Goal: Navigation & Orientation: Find specific page/section

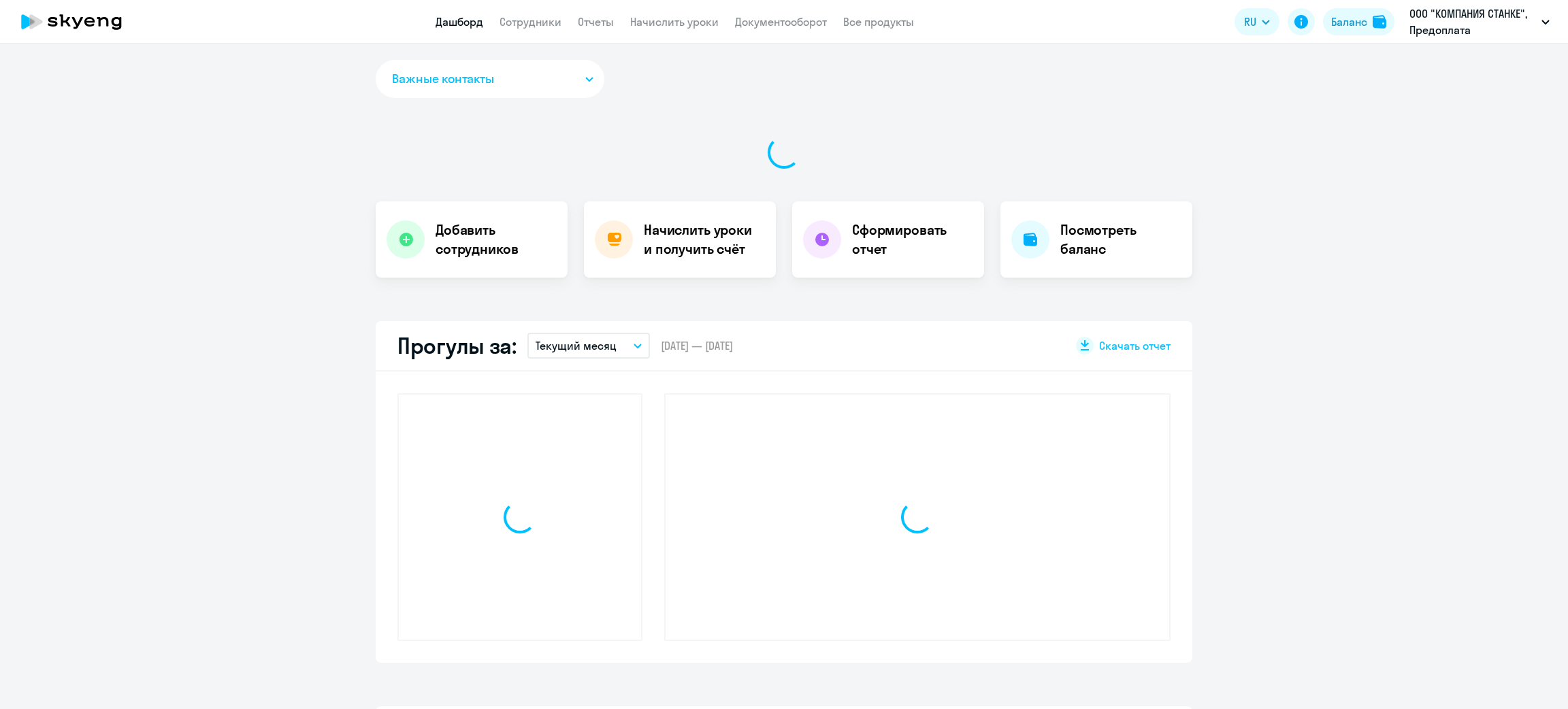
select select "30"
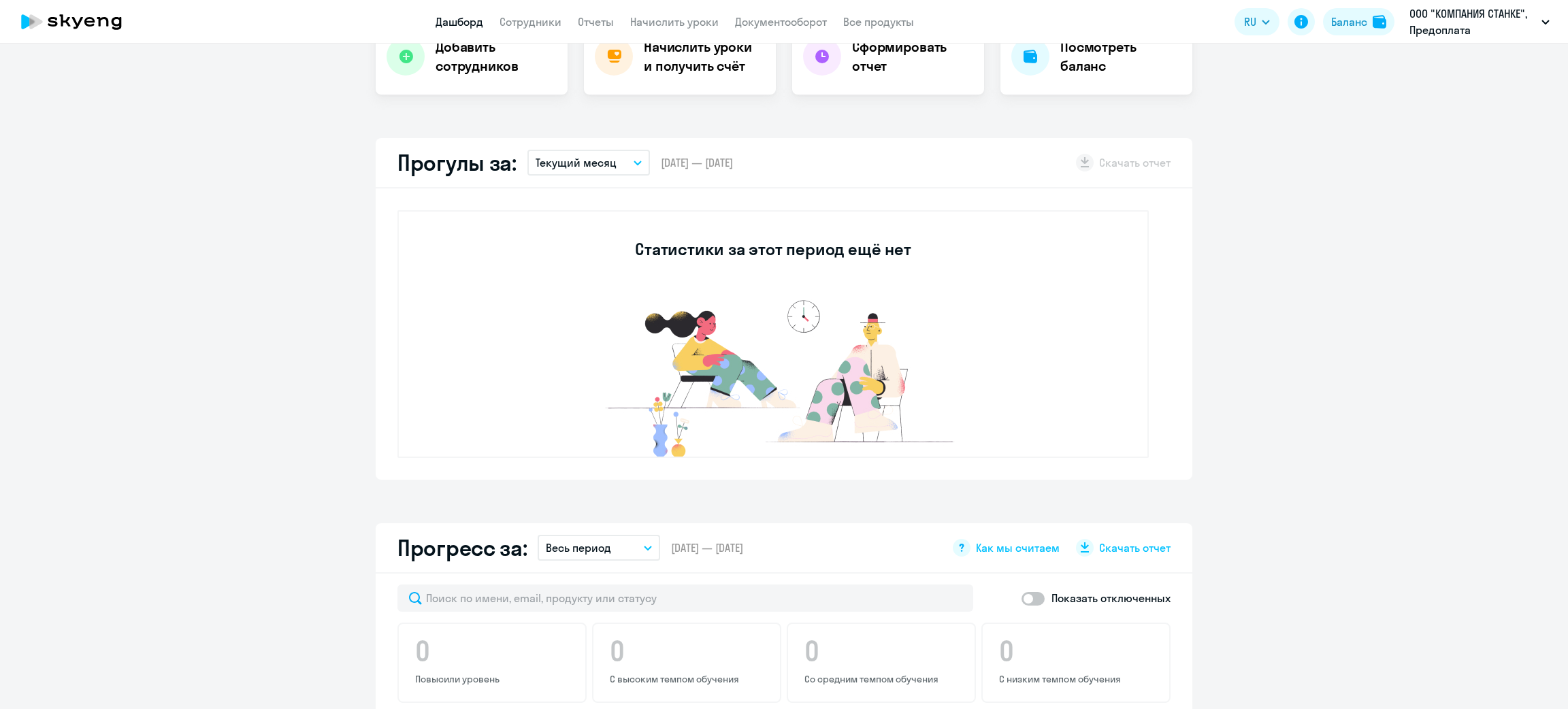
scroll to position [715, 0]
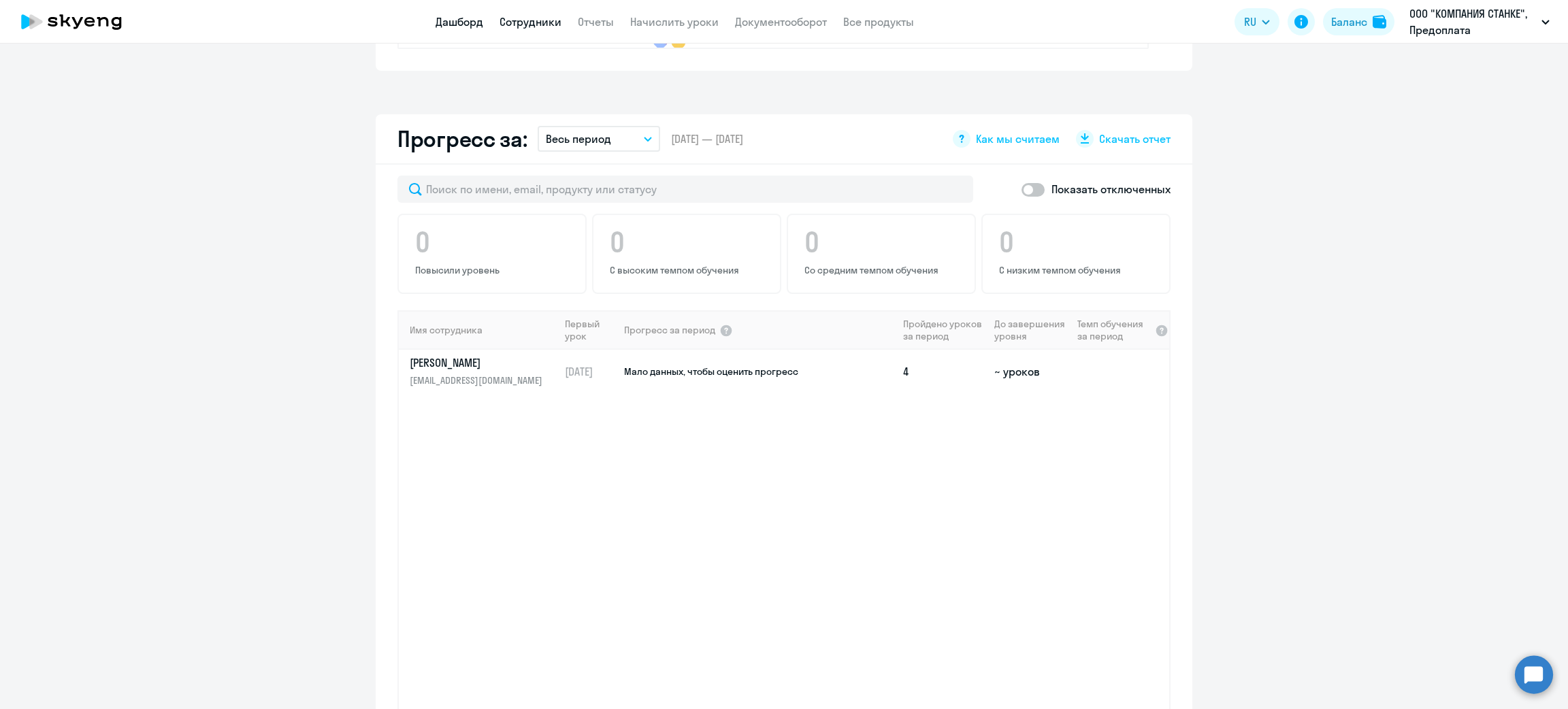
click at [533, 20] on link "Сотрудники" at bounding box center [531, 21] width 62 height 14
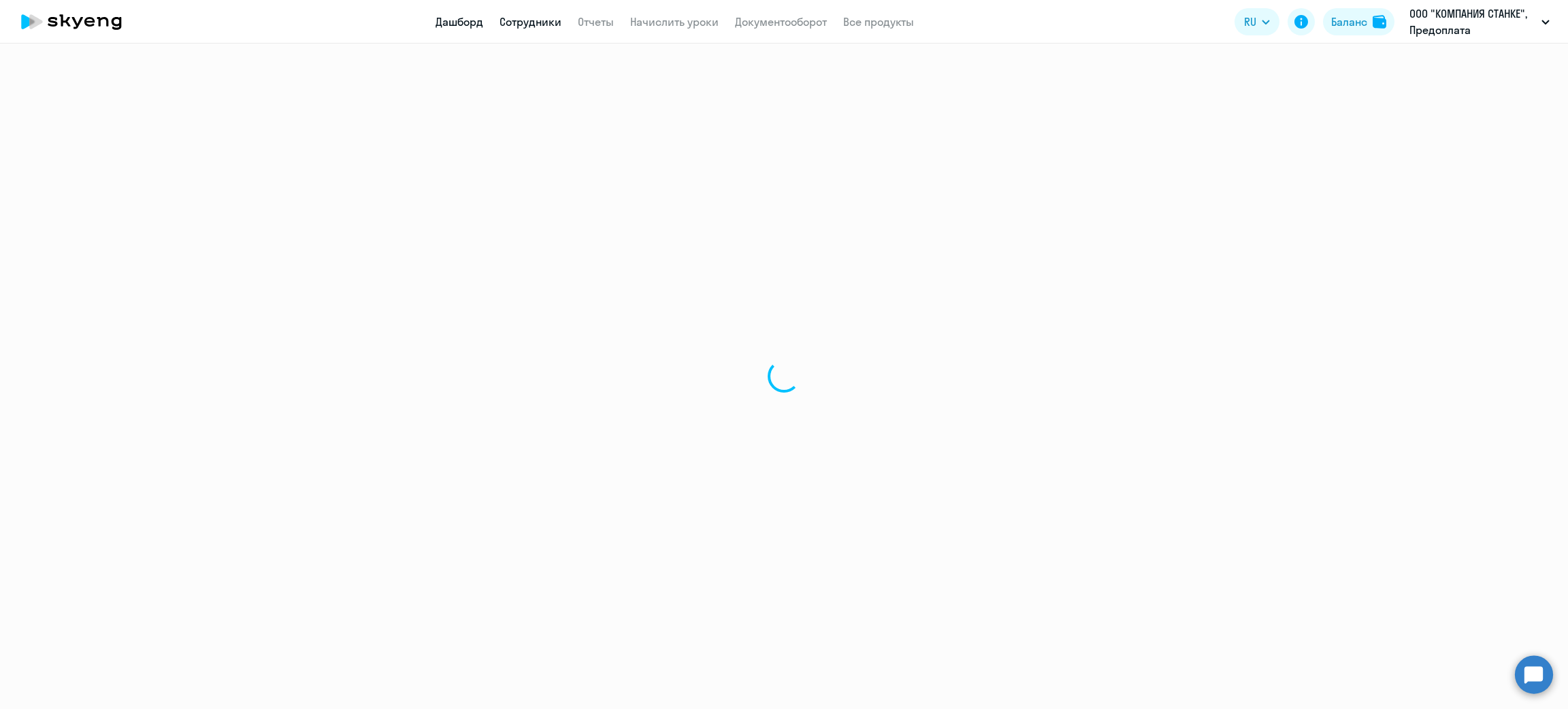
select select "30"
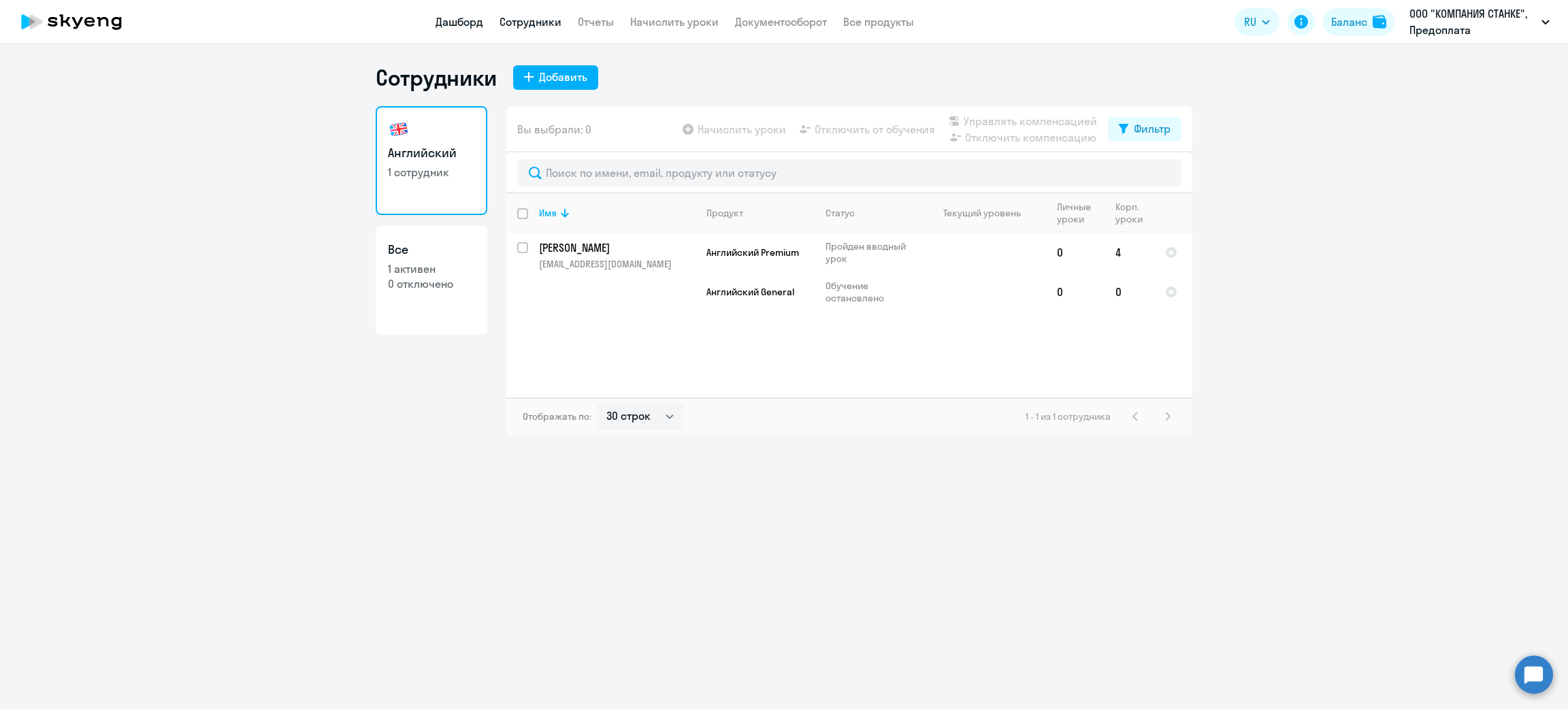
click at [441, 23] on link "Дашборд" at bounding box center [459, 21] width 47 height 14
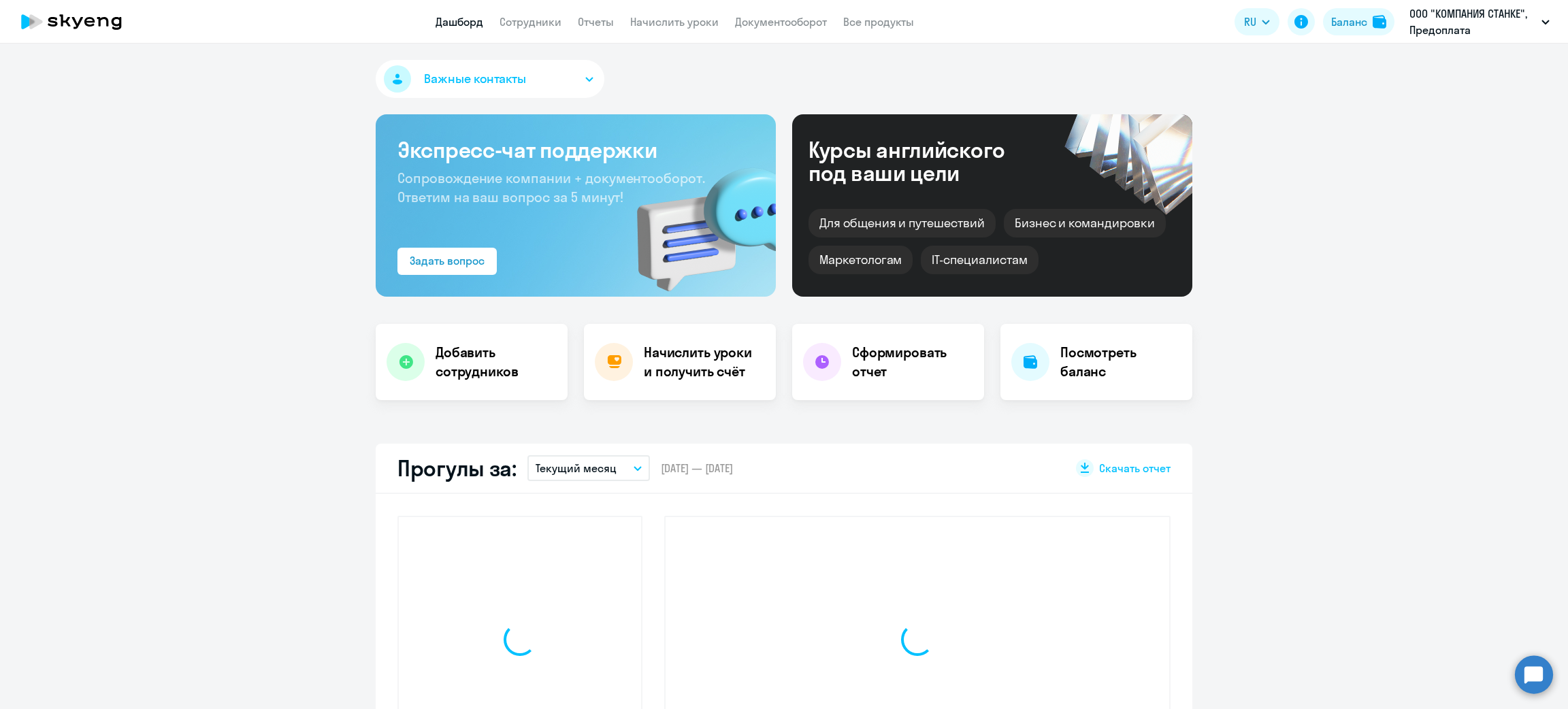
select select "30"
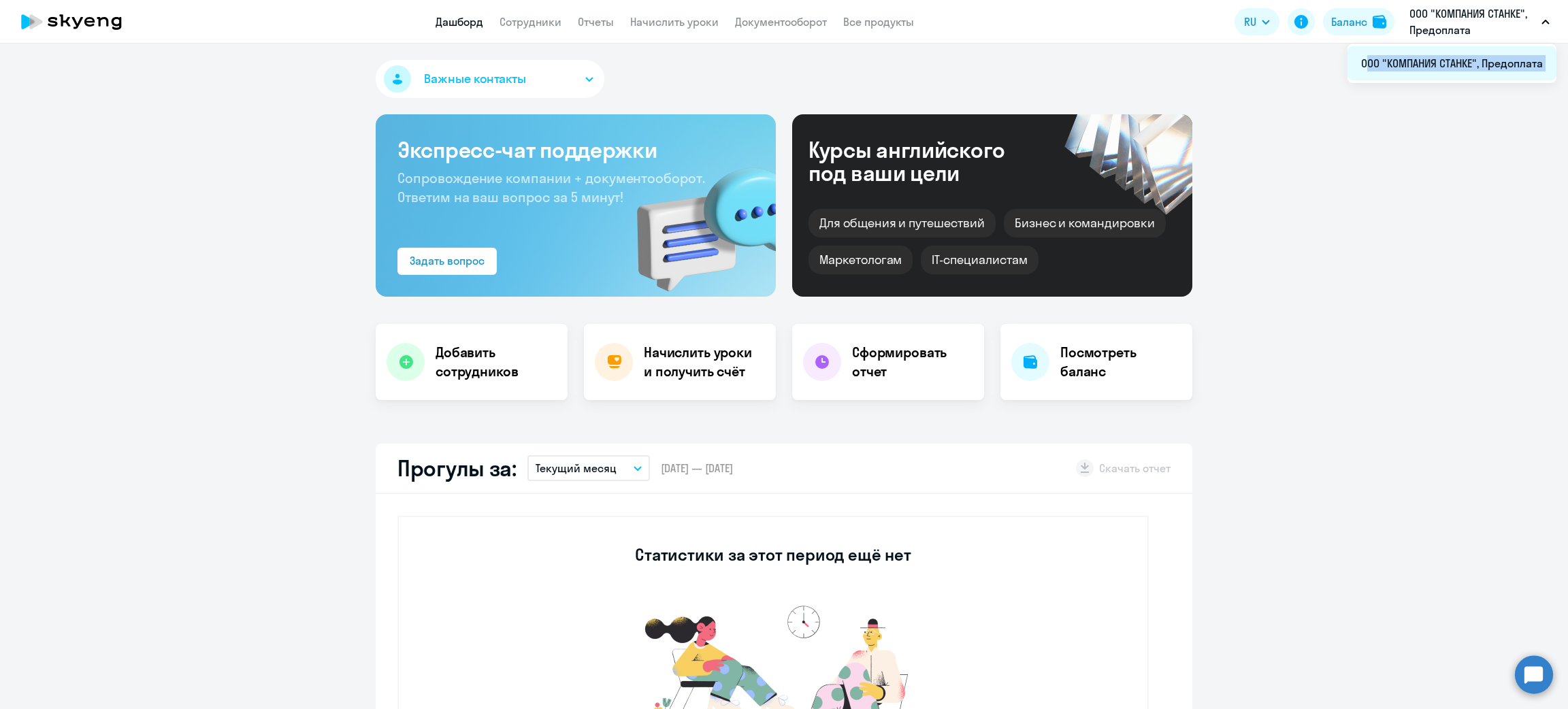
drag, startPoint x: 1473, startPoint y: 60, endPoint x: 1358, endPoint y: 69, distance: 115.4
click at [1358, 69] on li "ООО "КОМПАНИЯ СТАНКЕ", Предоплата" at bounding box center [1451, 64] width 209 height 34
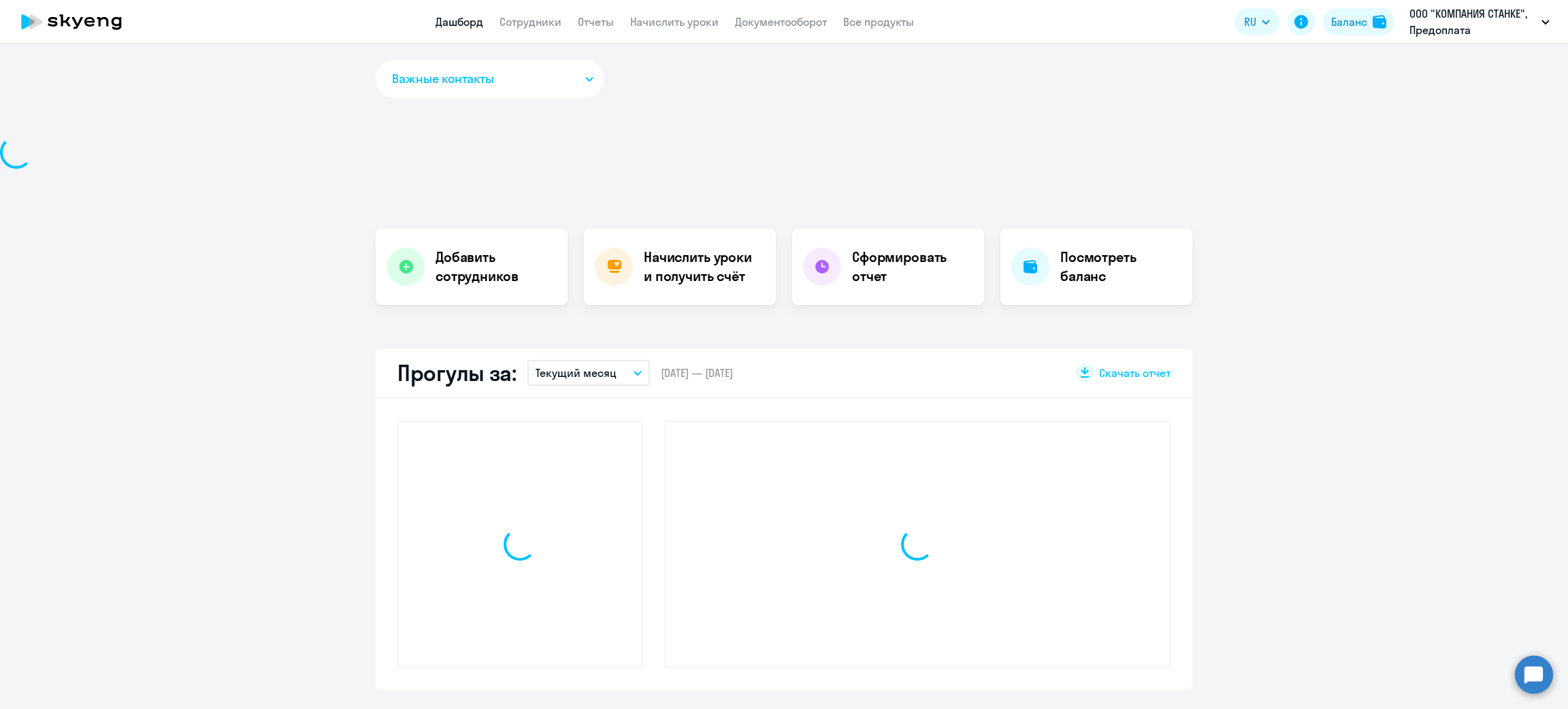
select select "30"
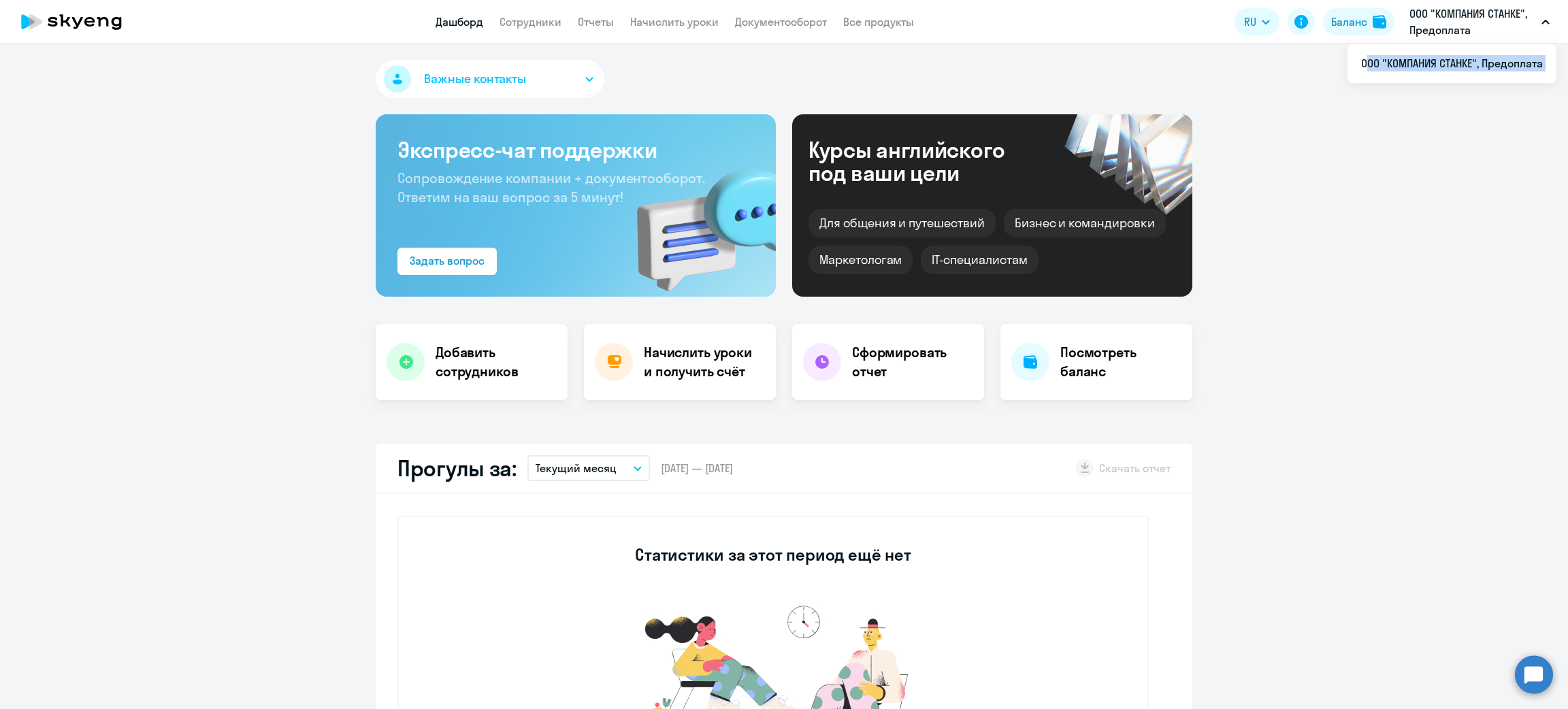
copy app-root "ООО "КОМПАНИЯ СТАНКЕ", Предоплата"
